Goal: Check status: Check status

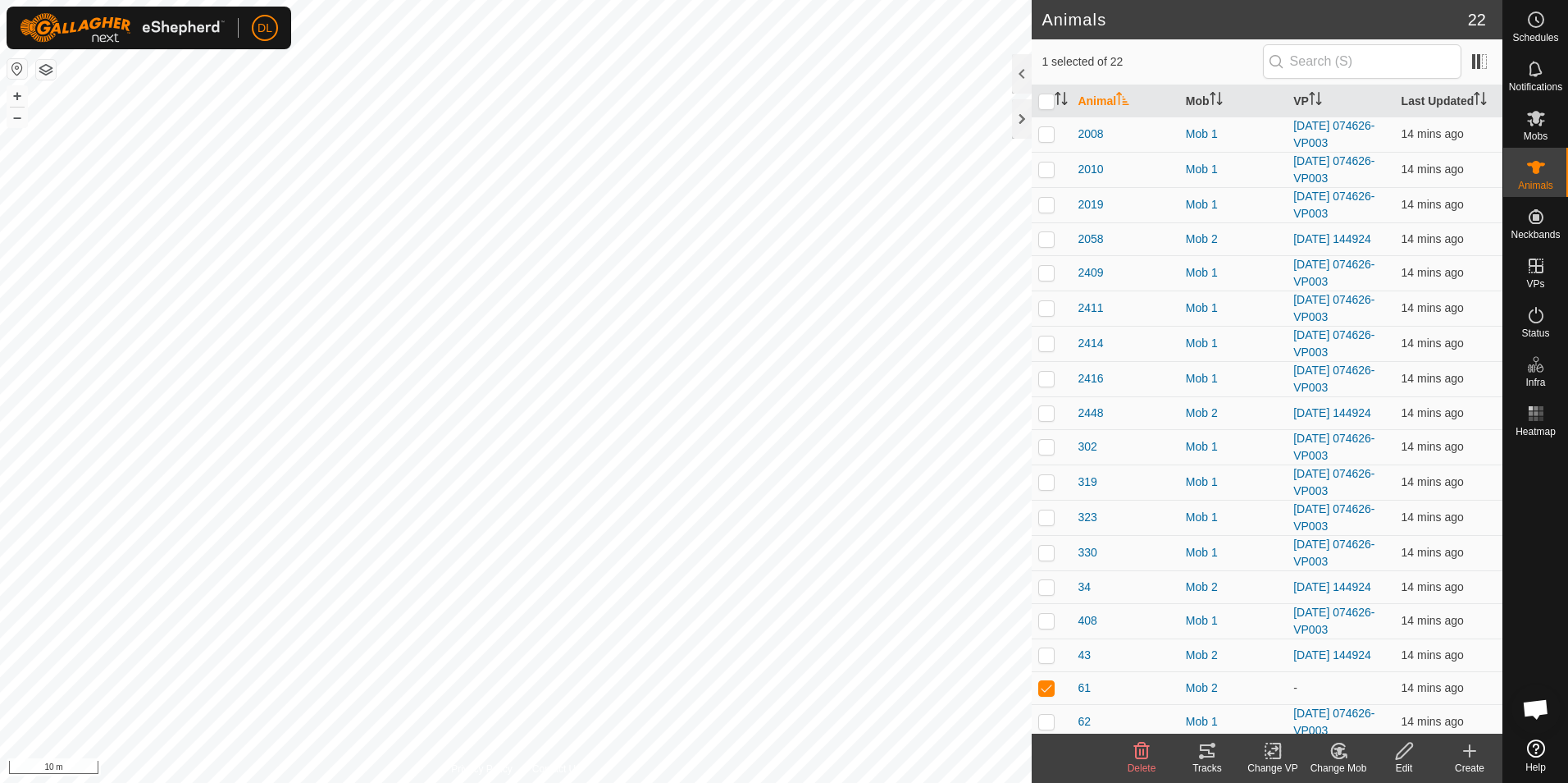
click at [1208, 742] on icon at bounding box center [1207, 751] width 20 height 20
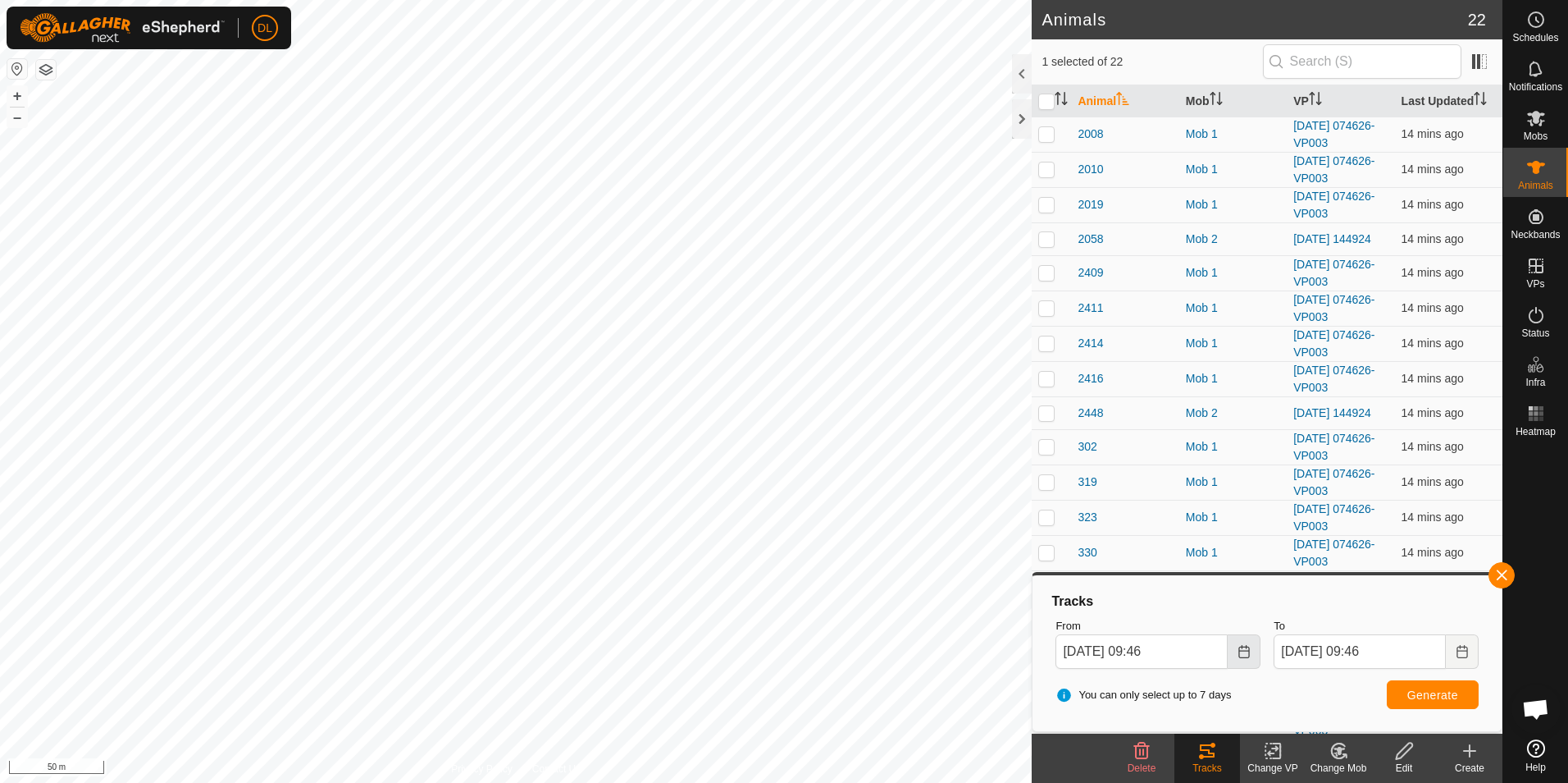
click at [1245, 652] on icon "Choose Date" at bounding box center [1243, 651] width 13 height 13
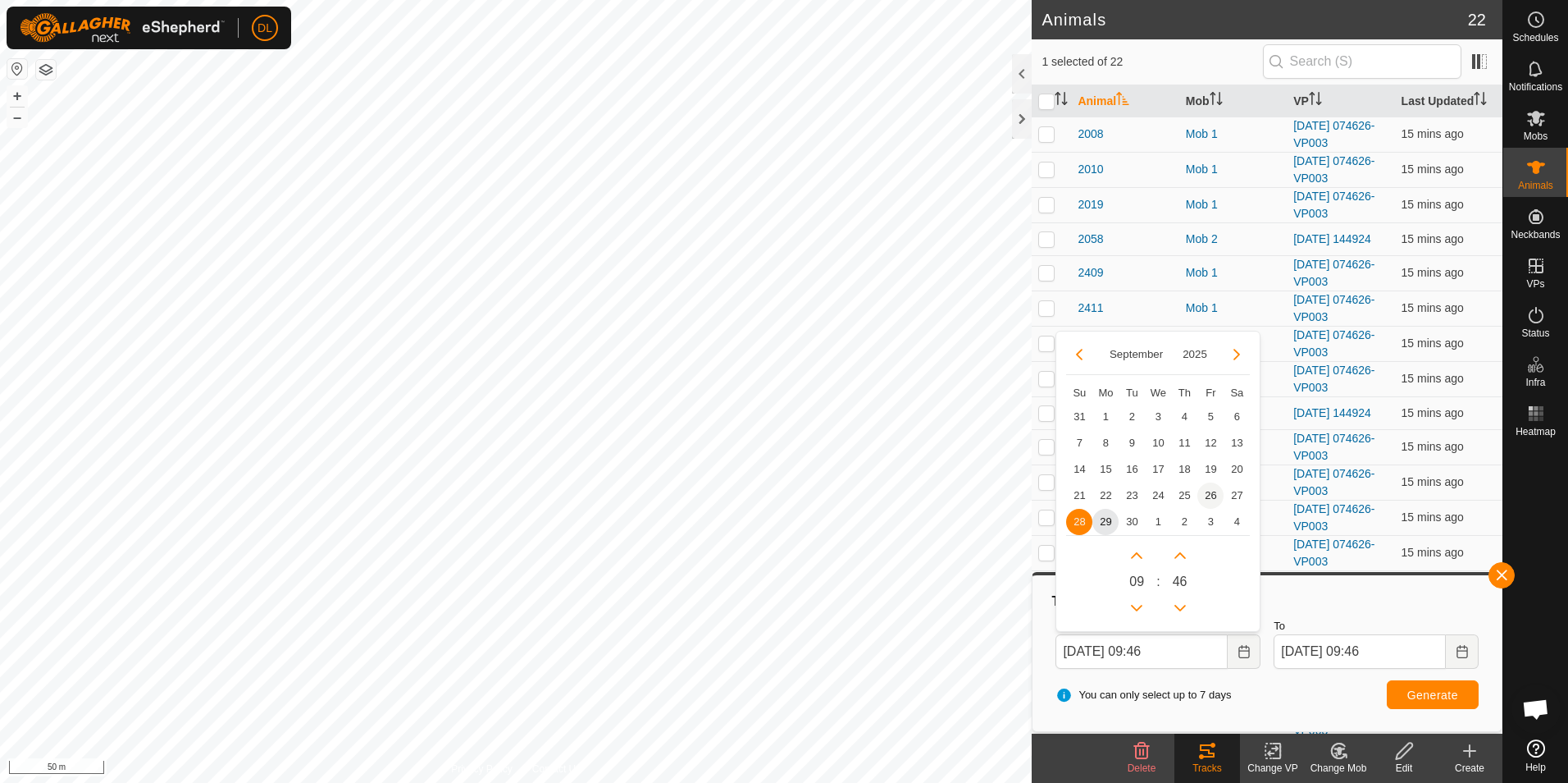
click at [1221, 495] on span "26" at bounding box center [1210, 495] width 27 height 27
type input "26 Sep, 2025 09:46"
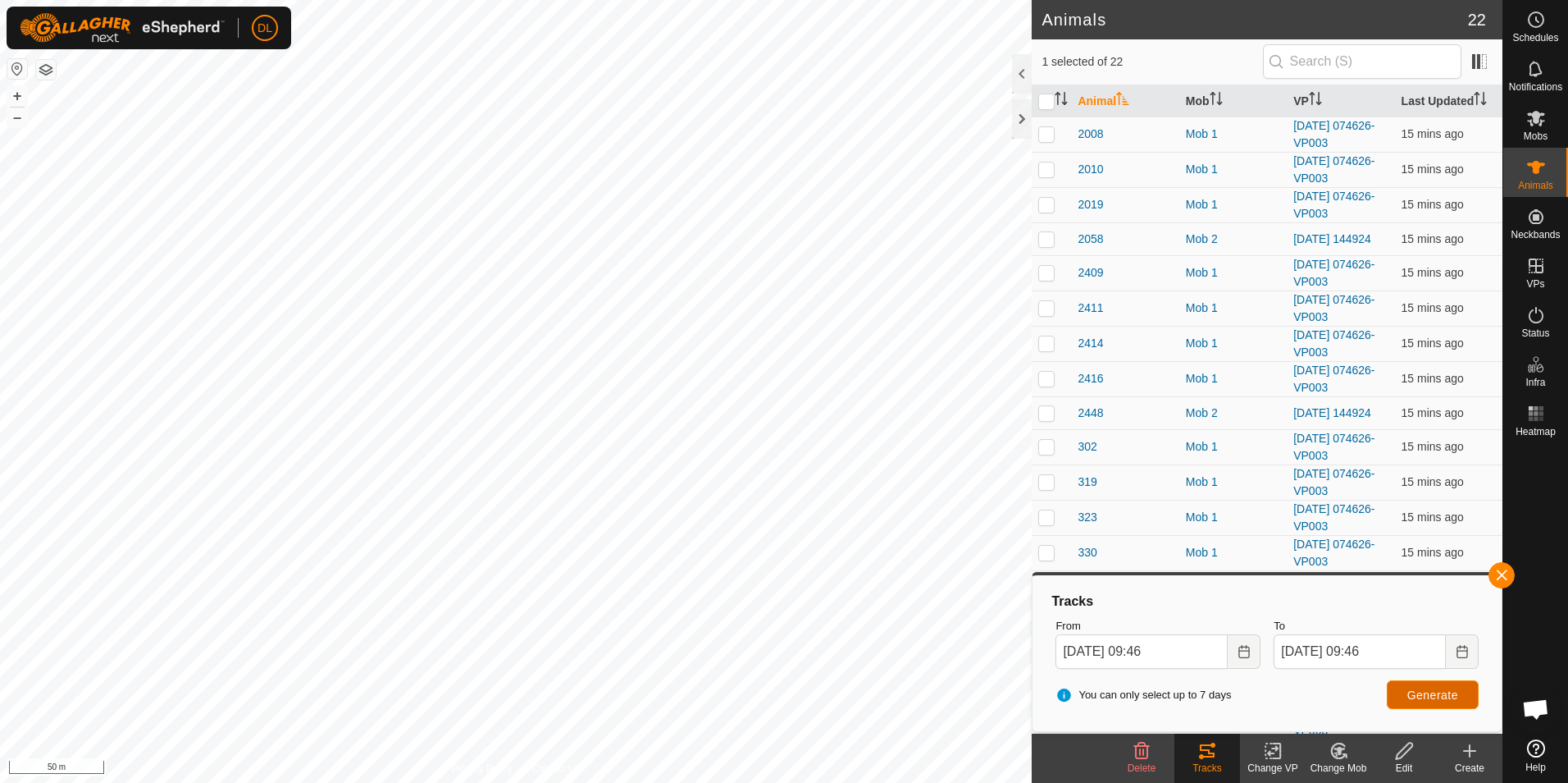
click at [1426, 691] on span "Generate" at bounding box center [1433, 694] width 51 height 13
